Goal: Find specific page/section: Find specific page/section

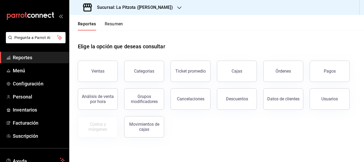
click at [116, 25] on button "Resumen" at bounding box center [114, 25] width 18 height 9
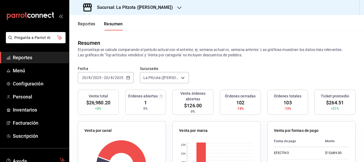
click at [130, 6] on h3 "Sucursal: La Pitzota ([PERSON_NAME])" at bounding box center [133, 7] width 80 height 6
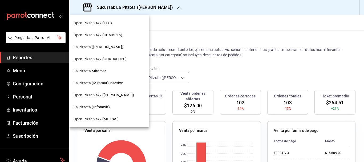
click at [93, 102] on div "La Pitzota (Infonavit)" at bounding box center [109, 107] width 80 height 12
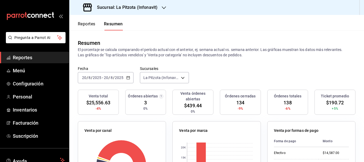
click at [158, 7] on div "Sucursal: La Pitzota (Infonavit)" at bounding box center [121, 7] width 95 height 15
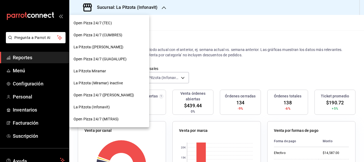
click at [95, 50] on div "La Pitzota ([PERSON_NAME])" at bounding box center [109, 47] width 80 height 12
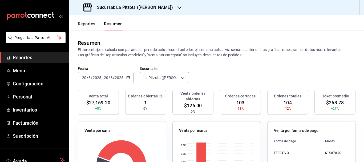
click at [122, 7] on h3 "Sucursal: La Pitzota ([PERSON_NAME])" at bounding box center [133, 7] width 80 height 6
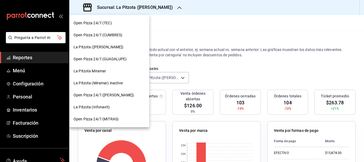
click at [100, 105] on span "La Pitzota (Infonavit)" at bounding box center [92, 107] width 36 height 6
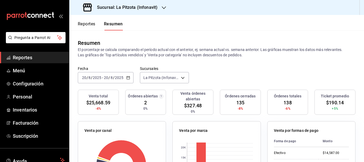
click at [122, 12] on div "Sucursal: La Pitzota (Infonavit)" at bounding box center [121, 7] width 95 height 15
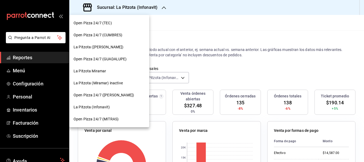
click at [101, 67] on div "La Pitzota Miramar" at bounding box center [109, 71] width 80 height 12
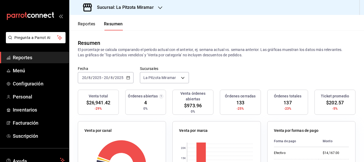
click at [126, 11] on div "Sucursal: La Pitzota Miramar" at bounding box center [119, 7] width 91 height 15
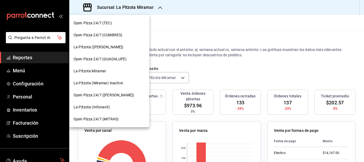
click at [104, 48] on span "La Pitzota ([PERSON_NAME])" at bounding box center [99, 47] width 50 height 6
